Goal: Check status: Check status

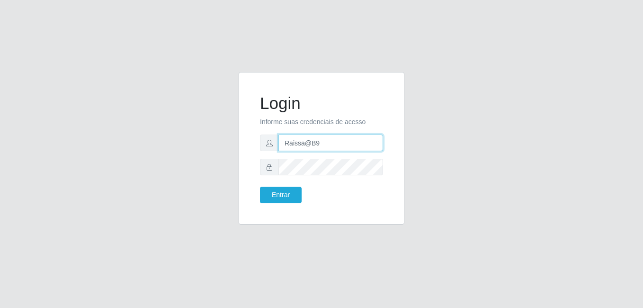
click at [327, 145] on input "Raissa@B9" at bounding box center [330, 142] width 105 height 17
type input "Yohanna@bessa"
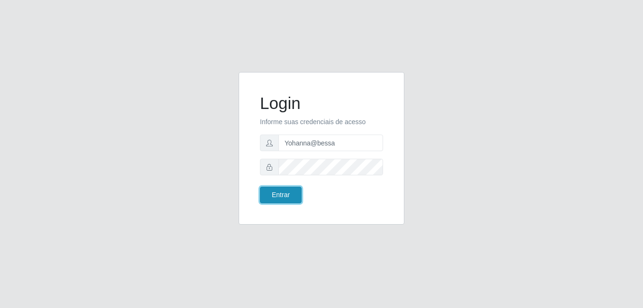
click at [275, 193] on button "Entrar" at bounding box center [281, 195] width 42 height 17
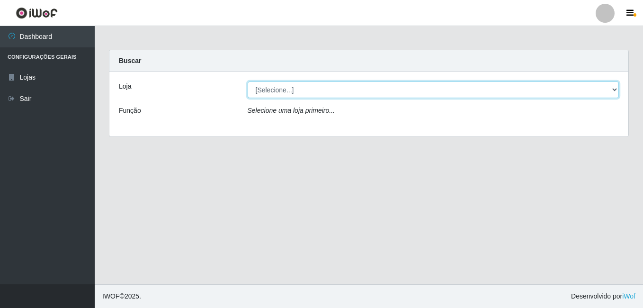
click at [610, 90] on select "[Selecione...] Bemais Supermercados - B9 Bessa" at bounding box center [434, 89] width 372 height 17
select select "410"
click at [248, 81] on select "[Selecione...] Bemais Supermercados - B9 Bessa" at bounding box center [434, 89] width 372 height 17
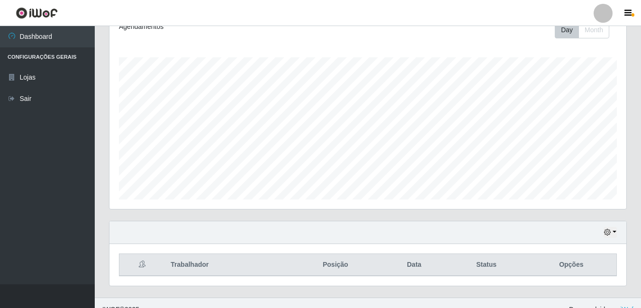
scroll to position [152, 0]
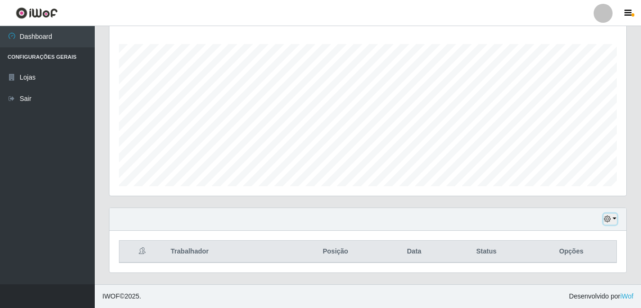
click at [611, 217] on button "button" at bounding box center [609, 219] width 13 height 11
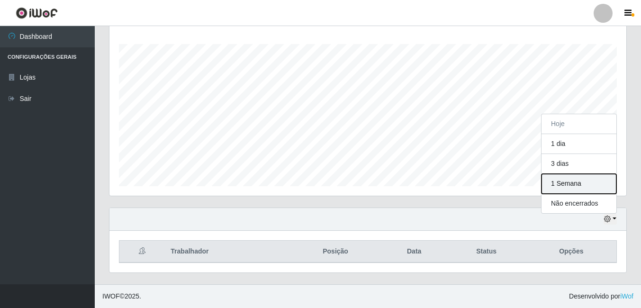
click at [571, 179] on button "1 Semana" at bounding box center [578, 184] width 75 height 20
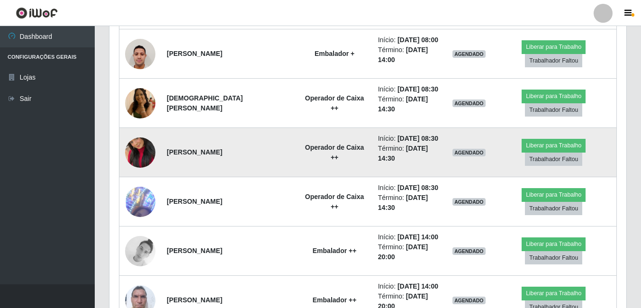
scroll to position [501, 0]
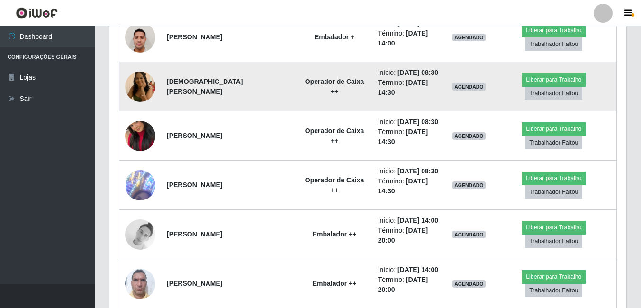
click at [133, 88] on img at bounding box center [140, 87] width 30 height 40
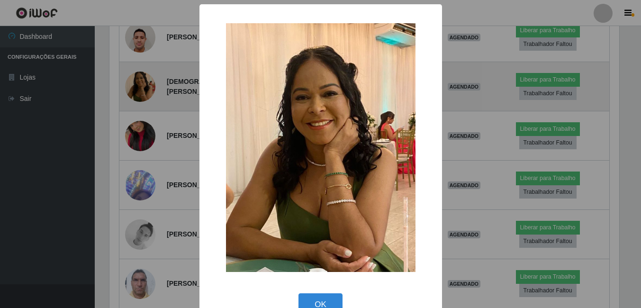
scroll to position [196, 512]
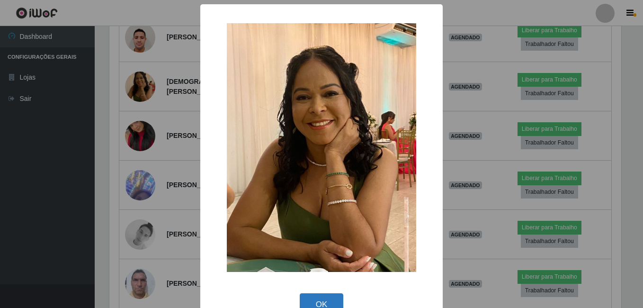
click at [314, 300] on button "OK" at bounding box center [322, 304] width 44 height 22
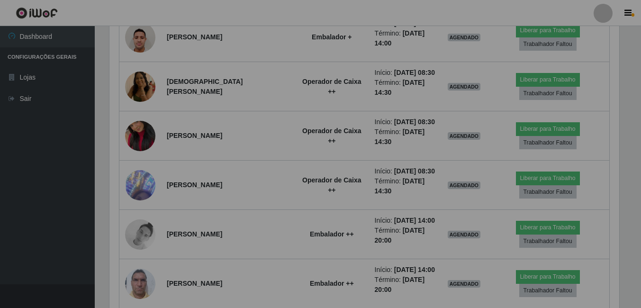
scroll to position [196, 517]
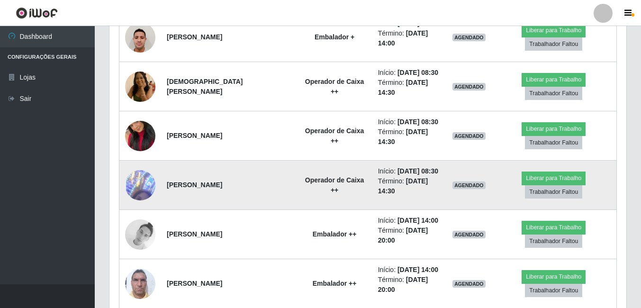
click at [140, 191] on img at bounding box center [140, 185] width 30 height 88
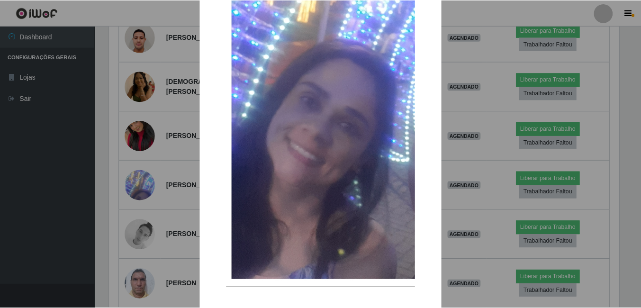
scroll to position [323, 0]
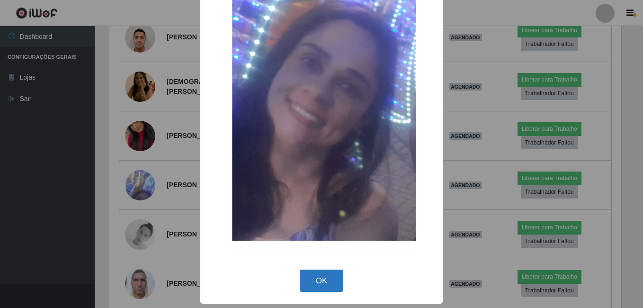
click at [316, 279] on button "OK" at bounding box center [322, 280] width 44 height 22
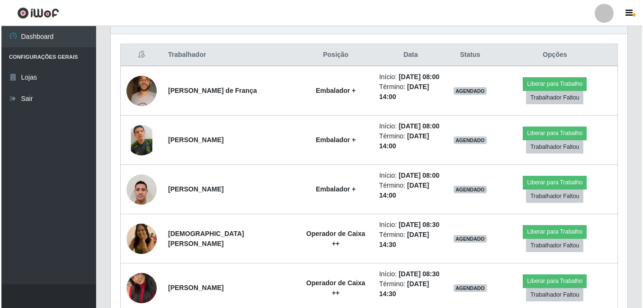
scroll to position [359, 0]
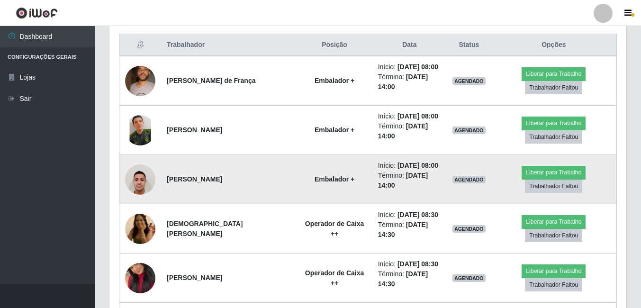
click at [137, 180] on img at bounding box center [140, 179] width 30 height 40
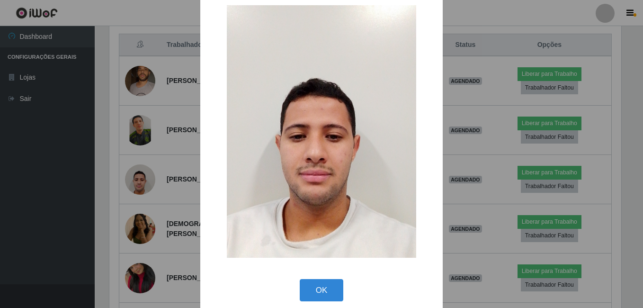
scroll to position [27, 0]
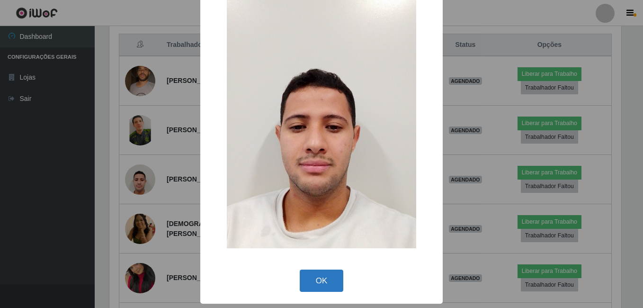
click at [311, 287] on button "OK" at bounding box center [322, 280] width 44 height 22
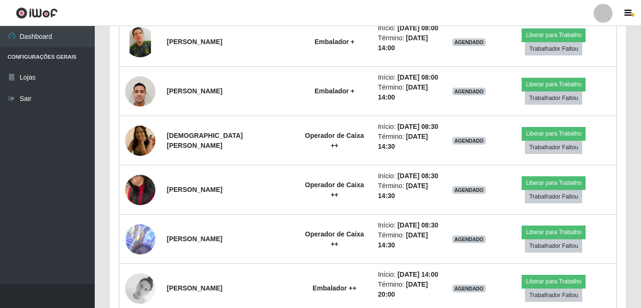
scroll to position [596, 0]
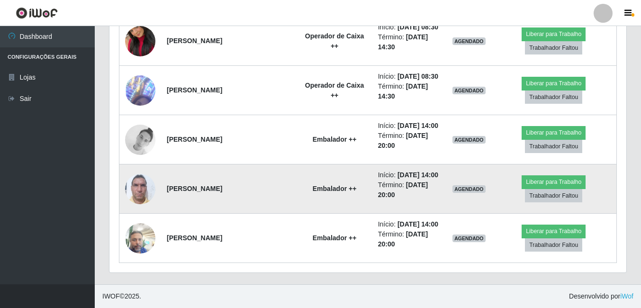
click at [144, 190] on img at bounding box center [140, 189] width 30 height 40
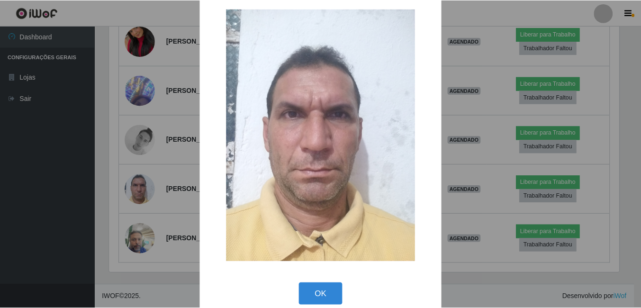
scroll to position [27, 0]
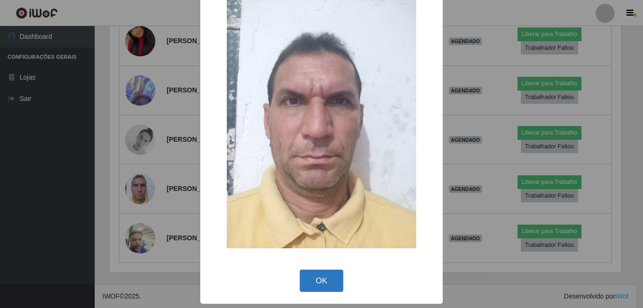
click at [335, 277] on button "OK" at bounding box center [322, 280] width 44 height 22
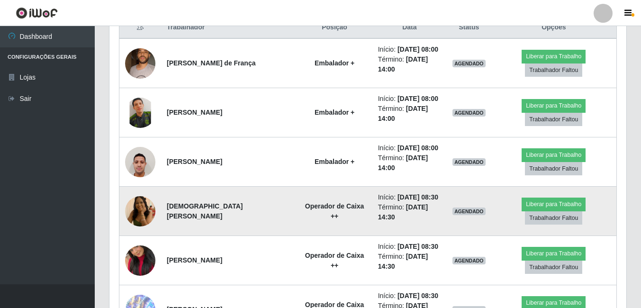
scroll to position [406, 0]
